Goal: Check status: Check status

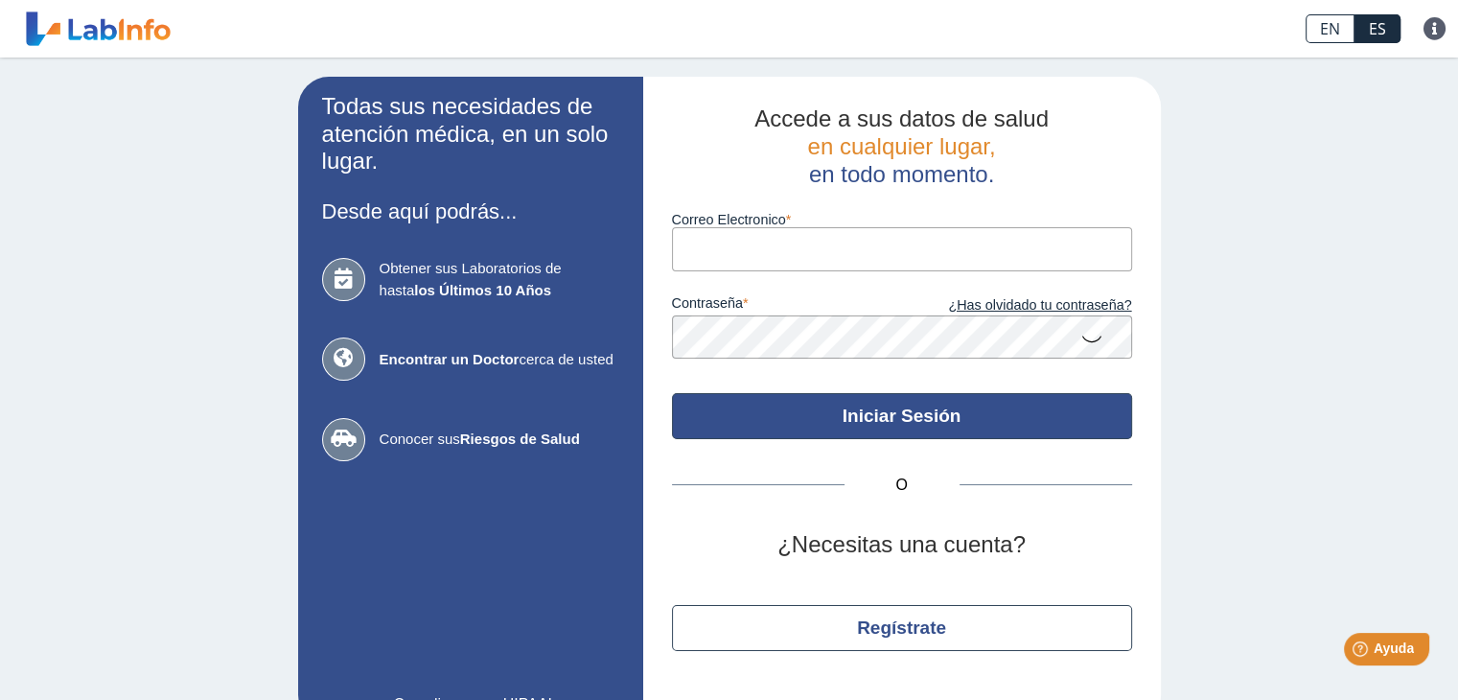
type input "[EMAIL_ADDRESS][DOMAIN_NAME]"
click at [847, 421] on button "Iniciar Sesión" at bounding box center [902, 416] width 460 height 46
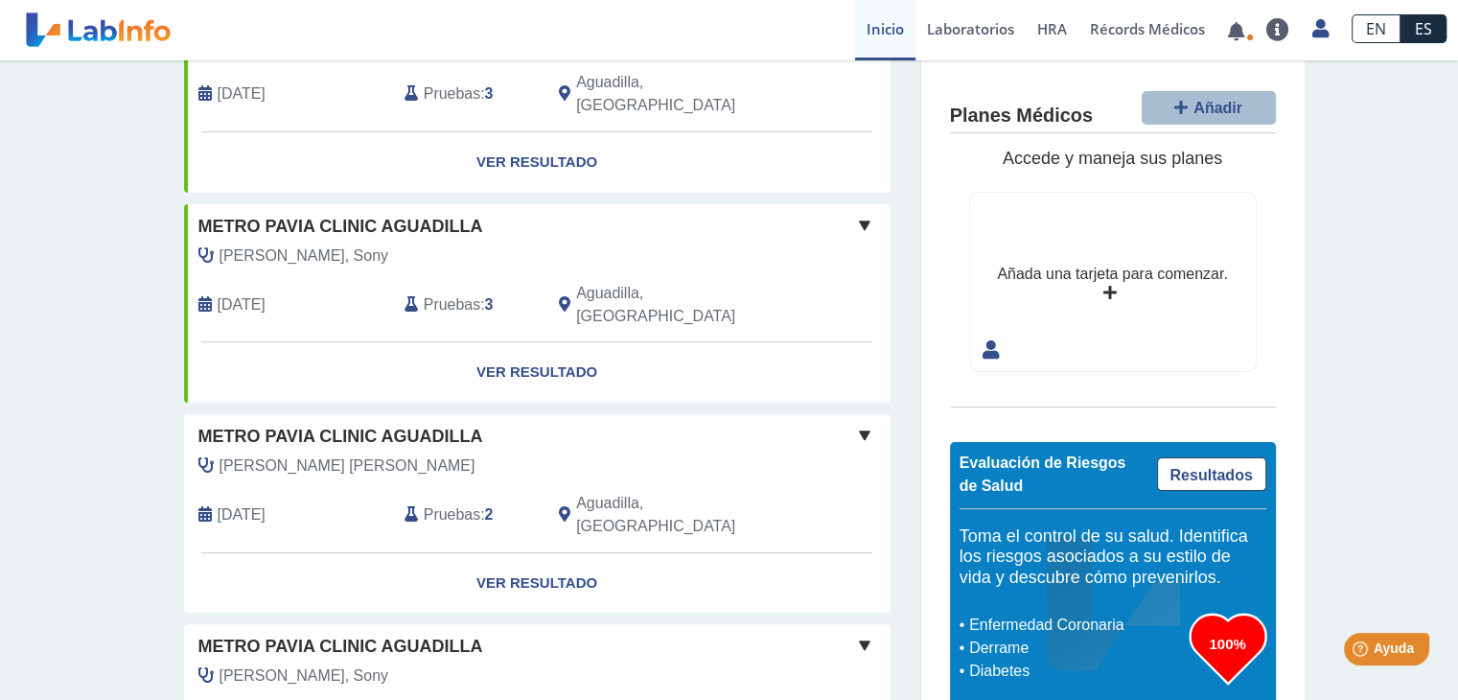
scroll to position [436, 0]
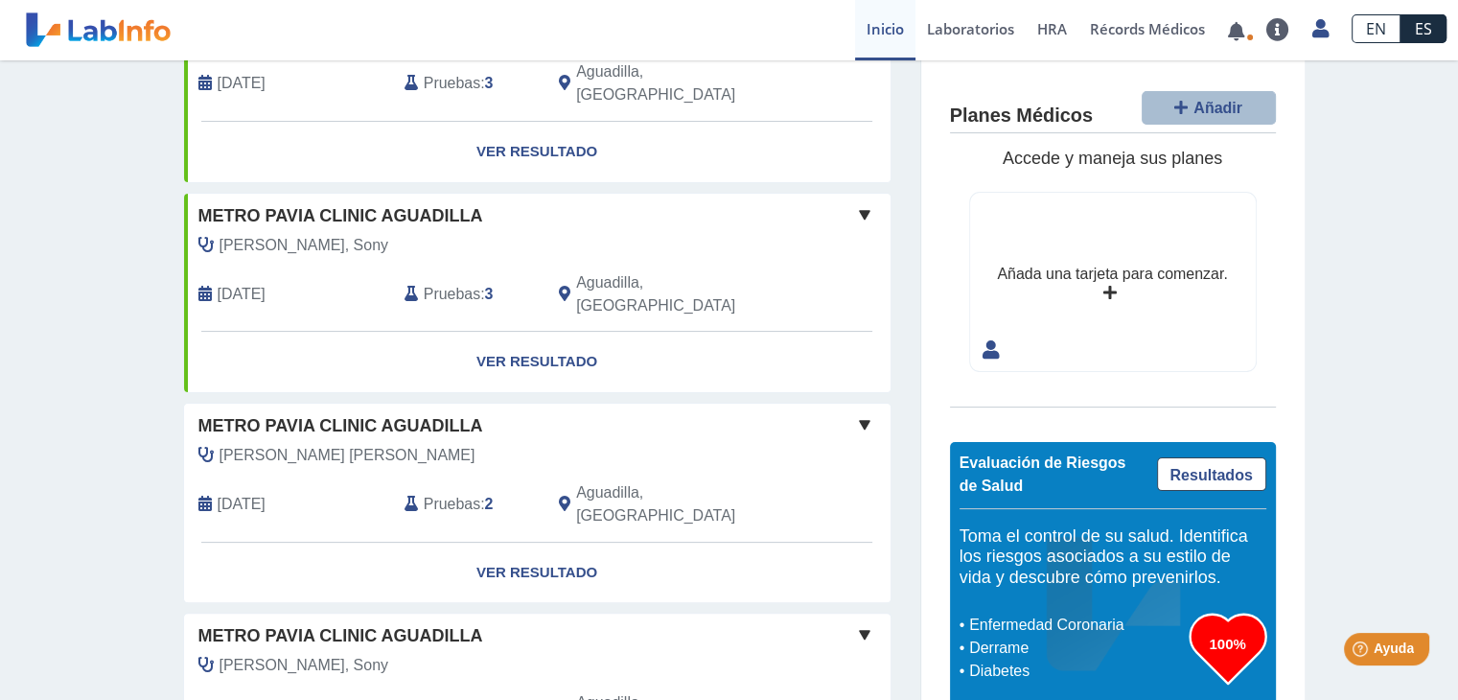
click at [748, 413] on div "Metro Pavia Clinic Aguadilla" at bounding box center [537, 426] width 707 height 26
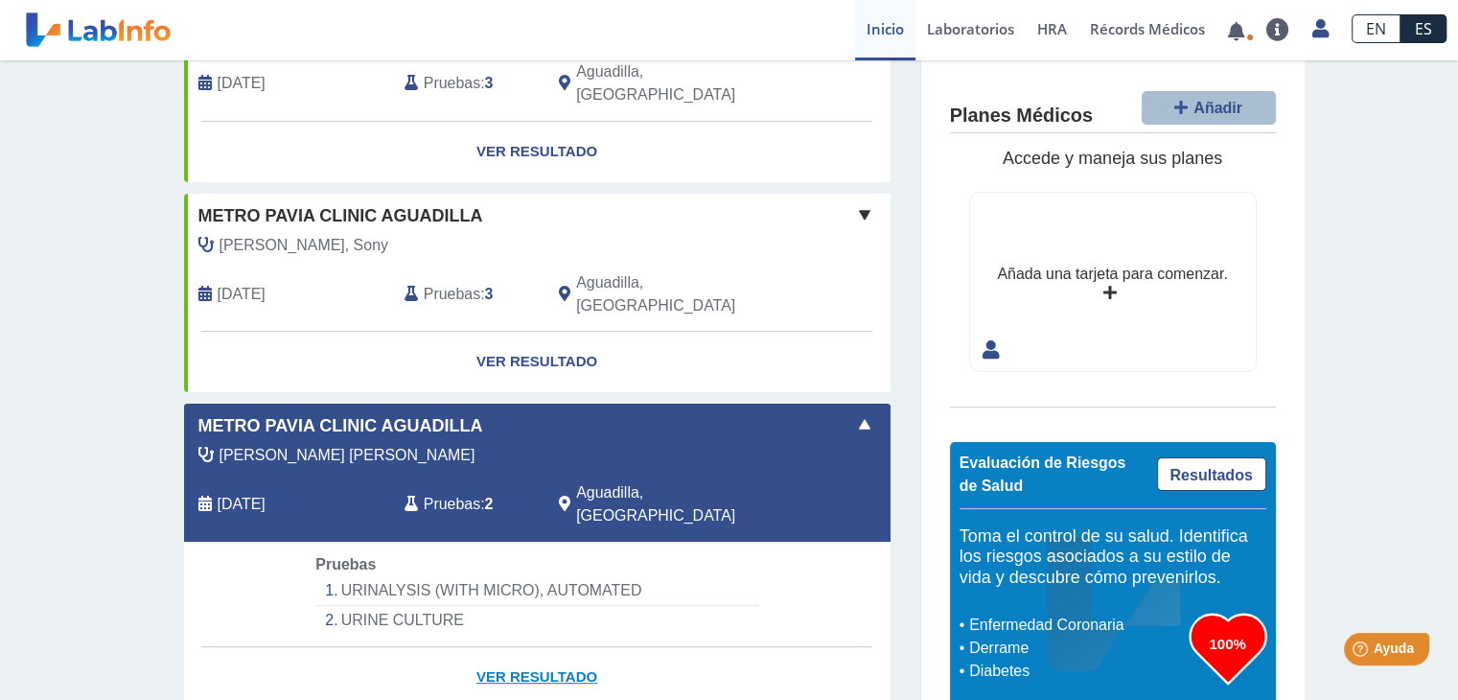
click at [532, 647] on link "Ver Resultado" at bounding box center [537, 677] width 707 height 60
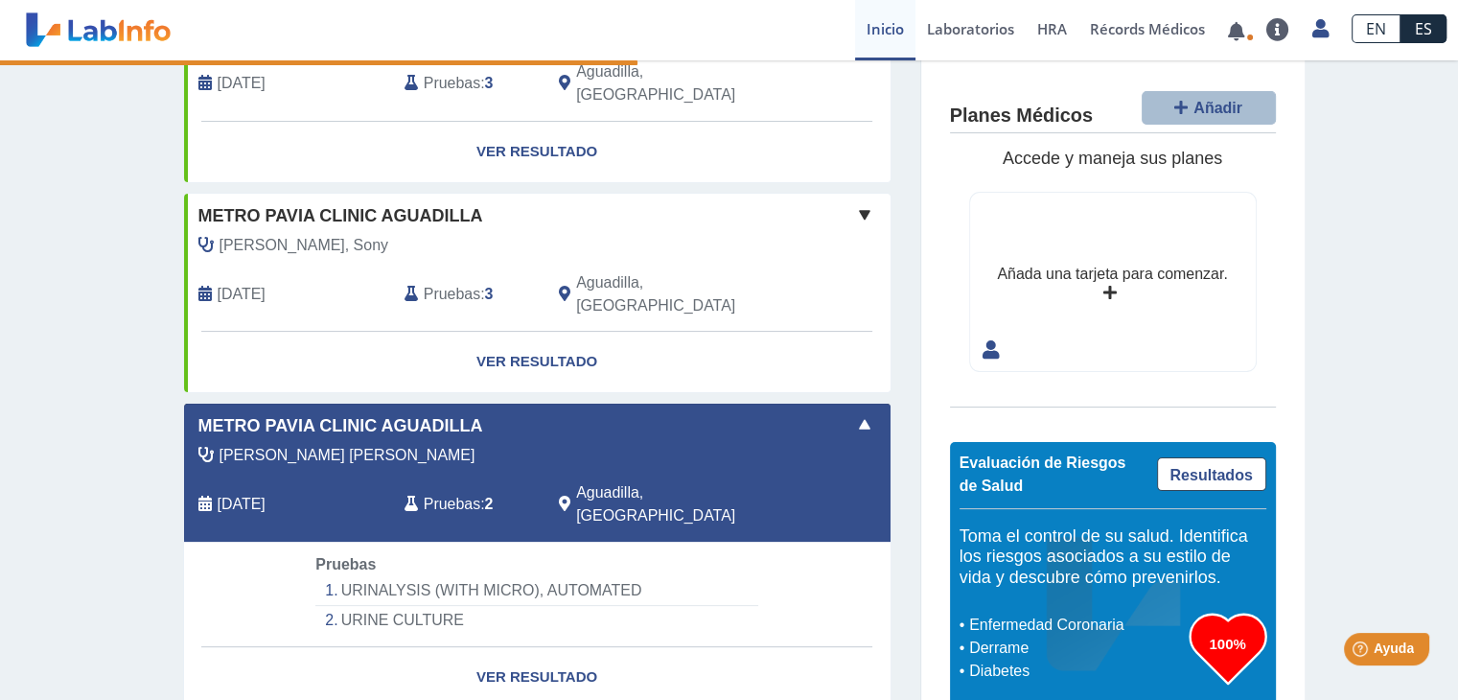
click at [412, 606] on li "URINE CULTURE" at bounding box center [536, 620] width 442 height 29
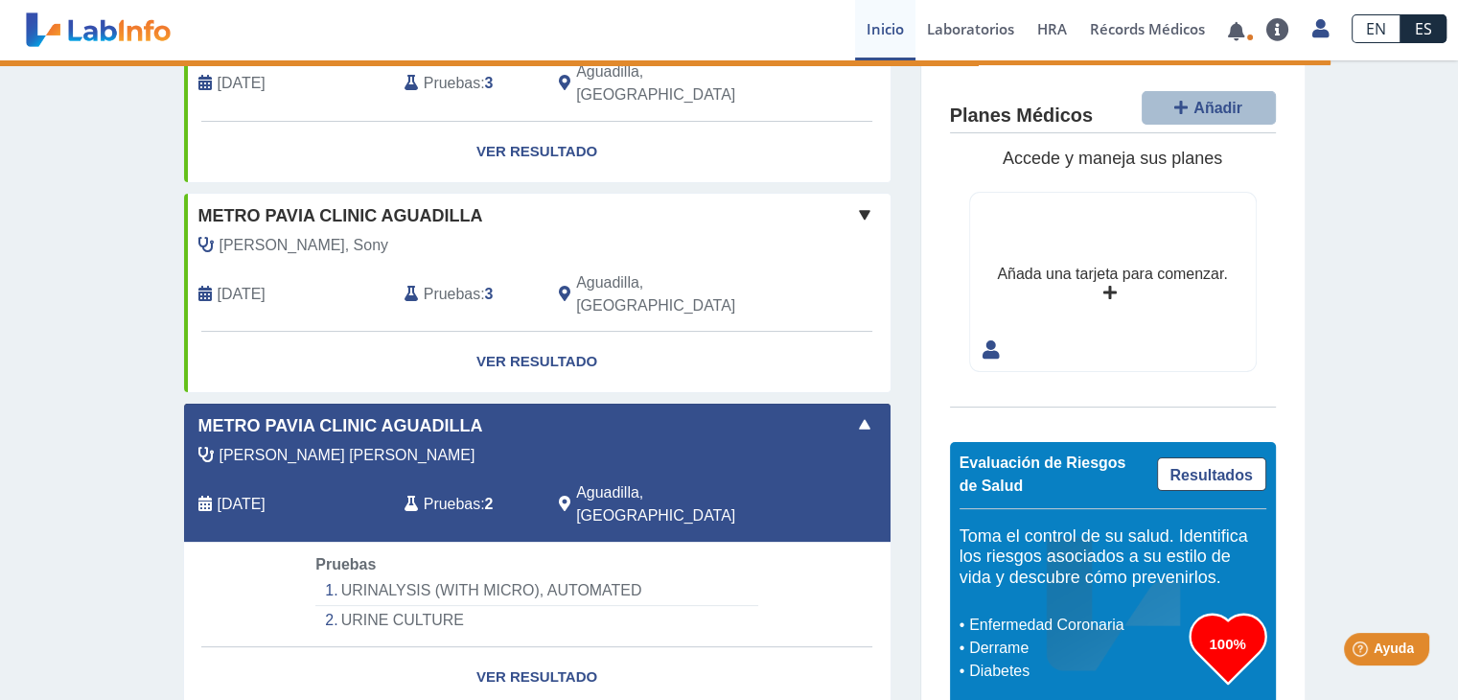
select select "**********"
